Goal: Information Seeking & Learning: Find specific fact

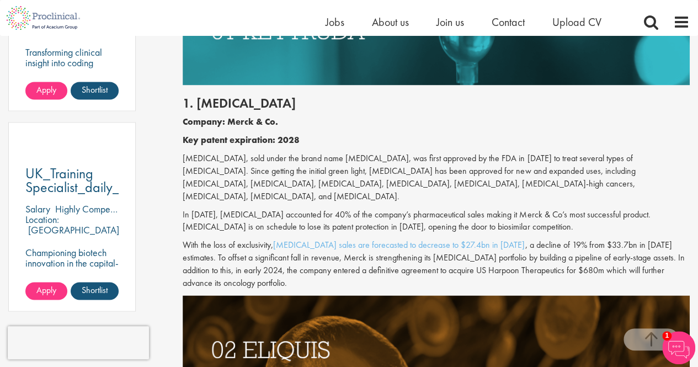
scroll to position [717, 0]
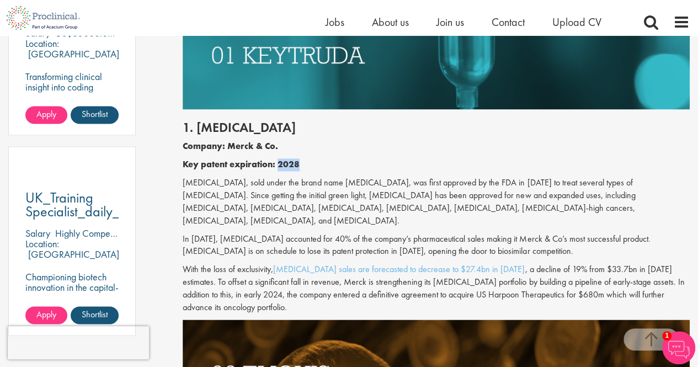
drag, startPoint x: 279, startPoint y: 166, endPoint x: 302, endPoint y: 168, distance: 23.2
click at [302, 168] on p "Key patent expiration: 2028" at bounding box center [436, 164] width 507 height 13
drag, startPoint x: 199, startPoint y: 129, endPoint x: 258, endPoint y: 130, distance: 59.1
click at [258, 130] on h2 "1. [MEDICAL_DATA]" at bounding box center [436, 127] width 507 height 14
drag, startPoint x: 228, startPoint y: 146, endPoint x: 275, endPoint y: 151, distance: 47.2
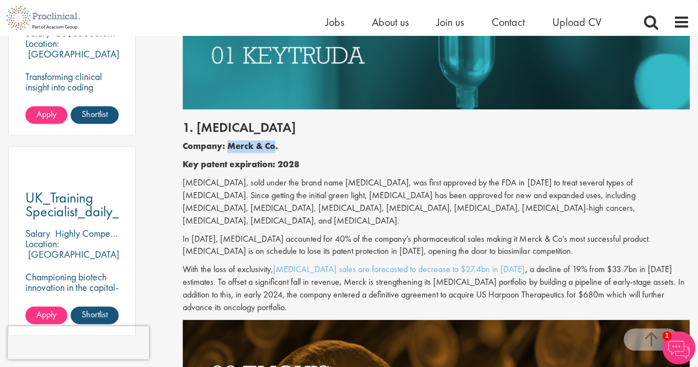
click at [275, 151] on b "Company: Merck & Co." at bounding box center [230, 146] width 95 height 12
click at [290, 151] on p "Company: Merck & Co." at bounding box center [436, 146] width 507 height 13
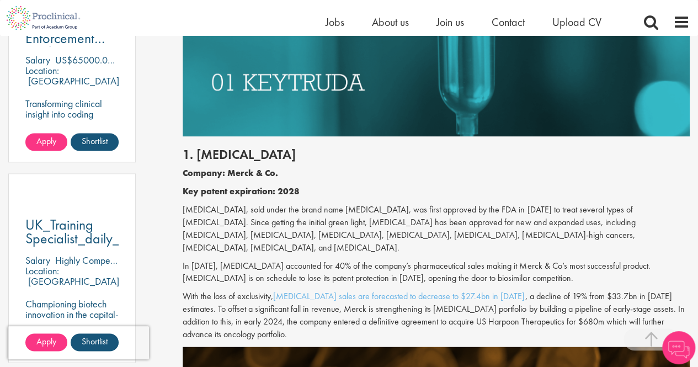
scroll to position [726, 0]
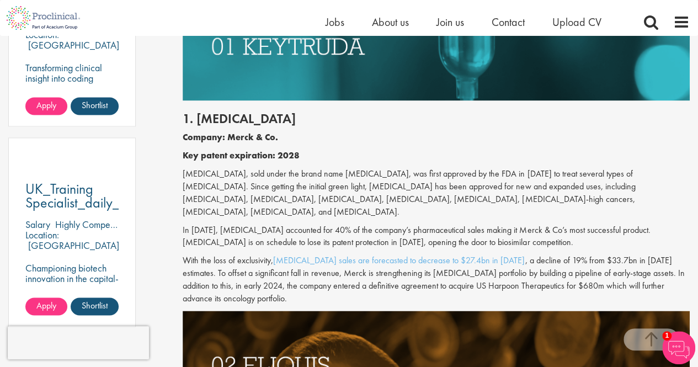
click at [223, 132] on b "Company: Merck & Co." at bounding box center [230, 137] width 95 height 12
click at [483, 144] on div "1. Keytruda Company: Merck & Co. Key patent expiration: 2028 Pembrolizumab, sol…" at bounding box center [436, 205] width 524 height 210
